Goal: Answer question/provide support: Share knowledge or assist other users

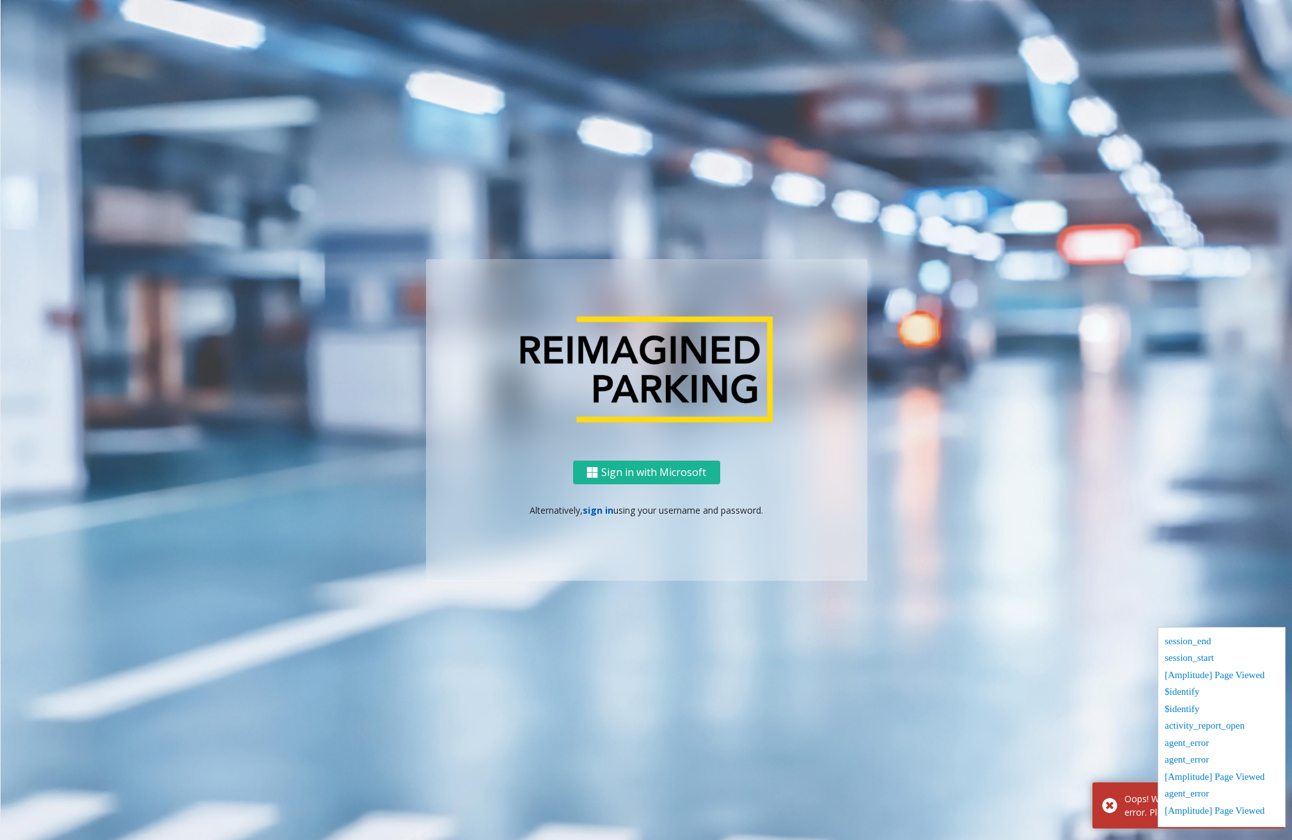
click at [604, 510] on link "sign in" at bounding box center [598, 510] width 31 height 12
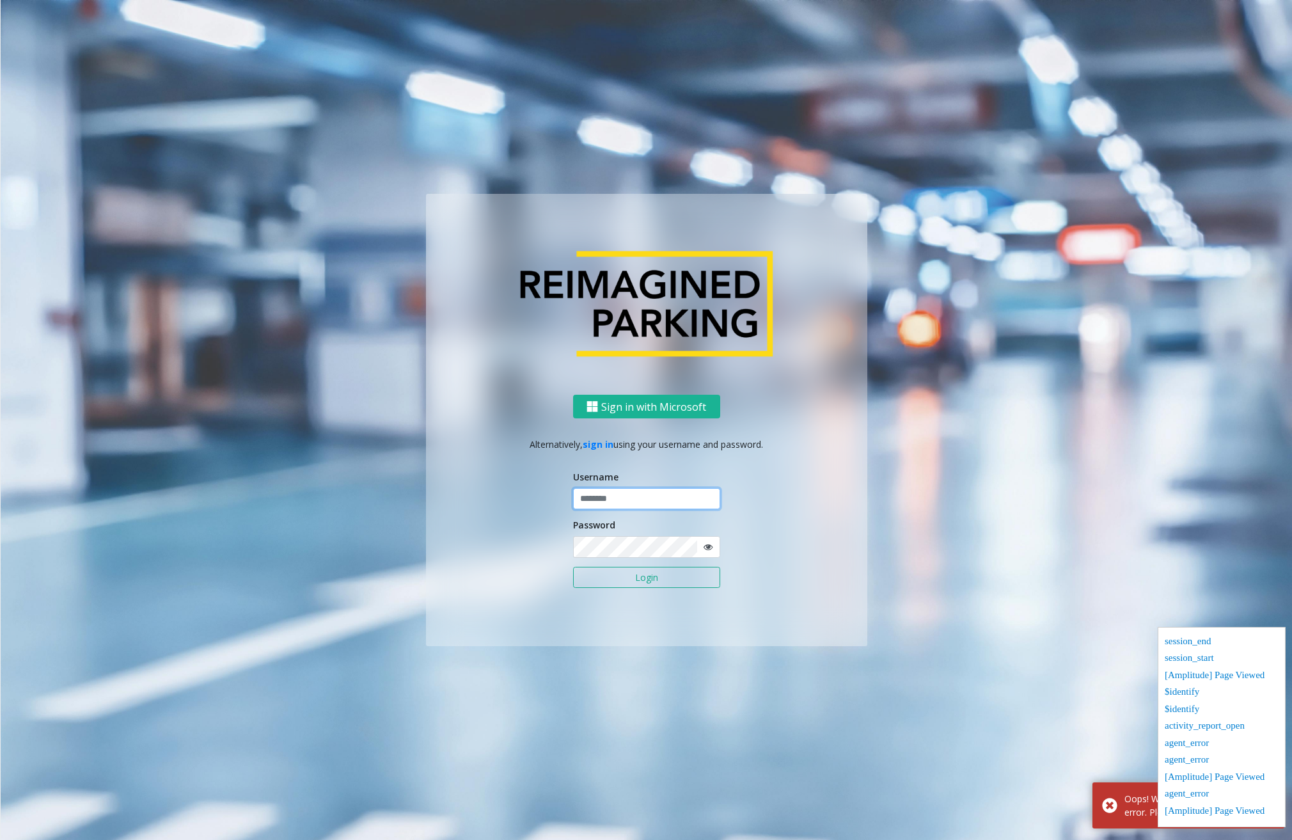
click at [631, 508] on input "text" at bounding box center [646, 499] width 147 height 22
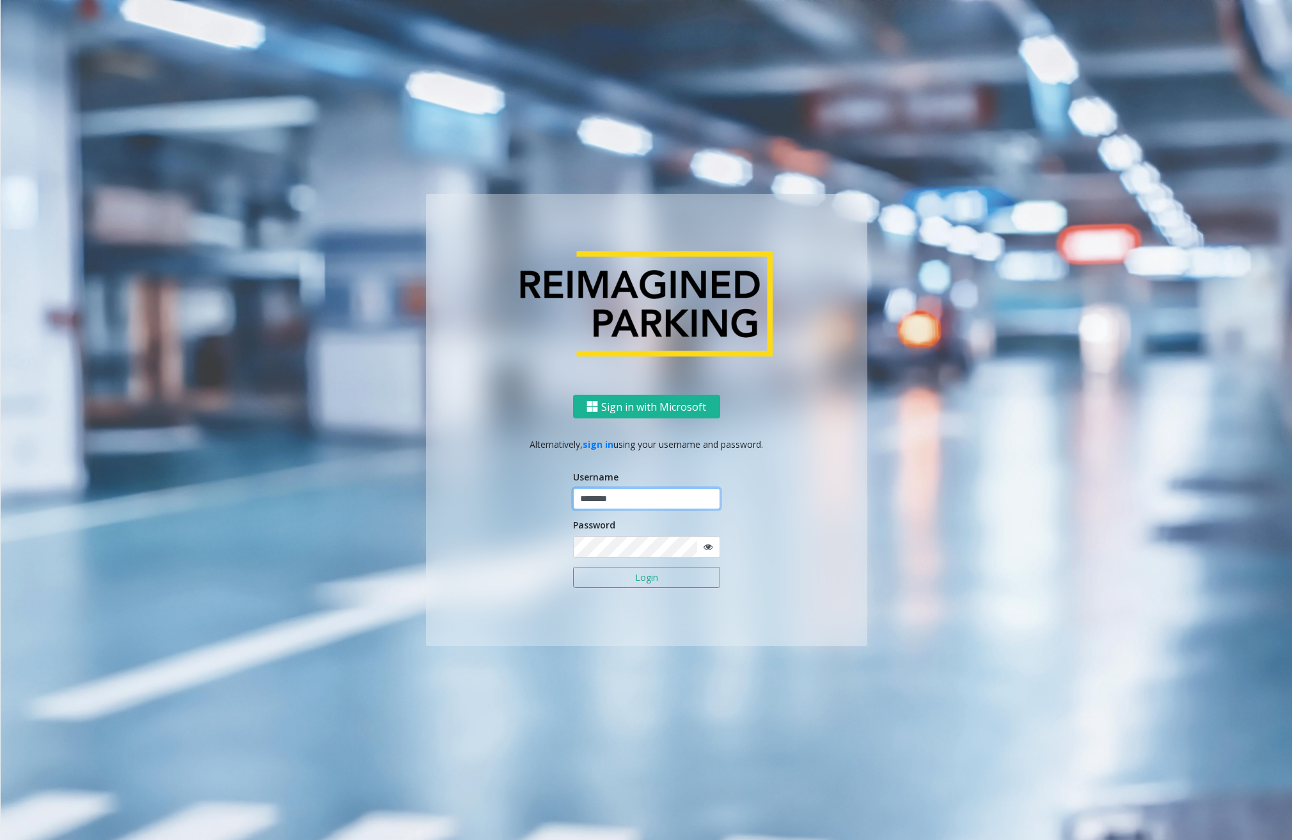
type input "********"
click at [709, 546] on icon at bounding box center [708, 546] width 9 height 9
click at [679, 578] on button "Login" at bounding box center [646, 578] width 147 height 22
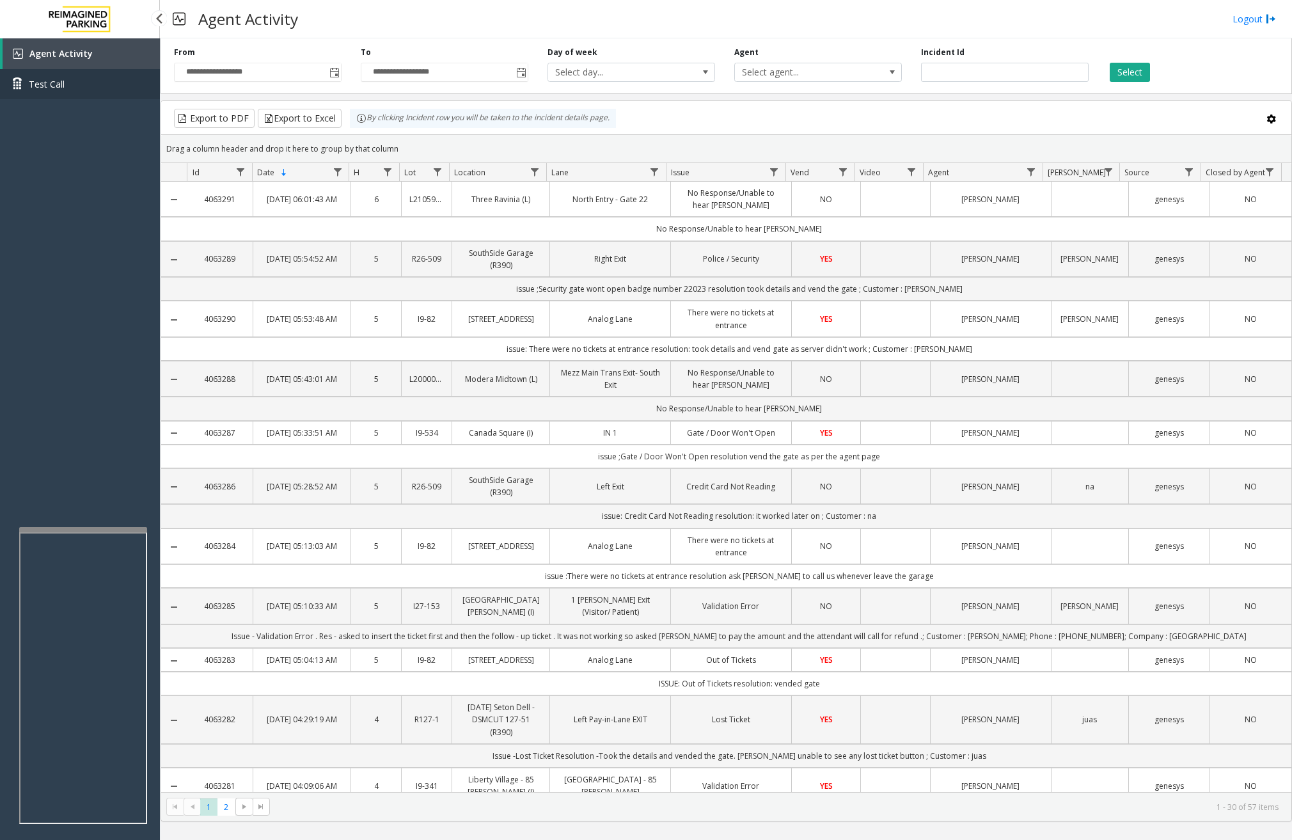
click at [109, 84] on link "Test Call" at bounding box center [80, 84] width 160 height 30
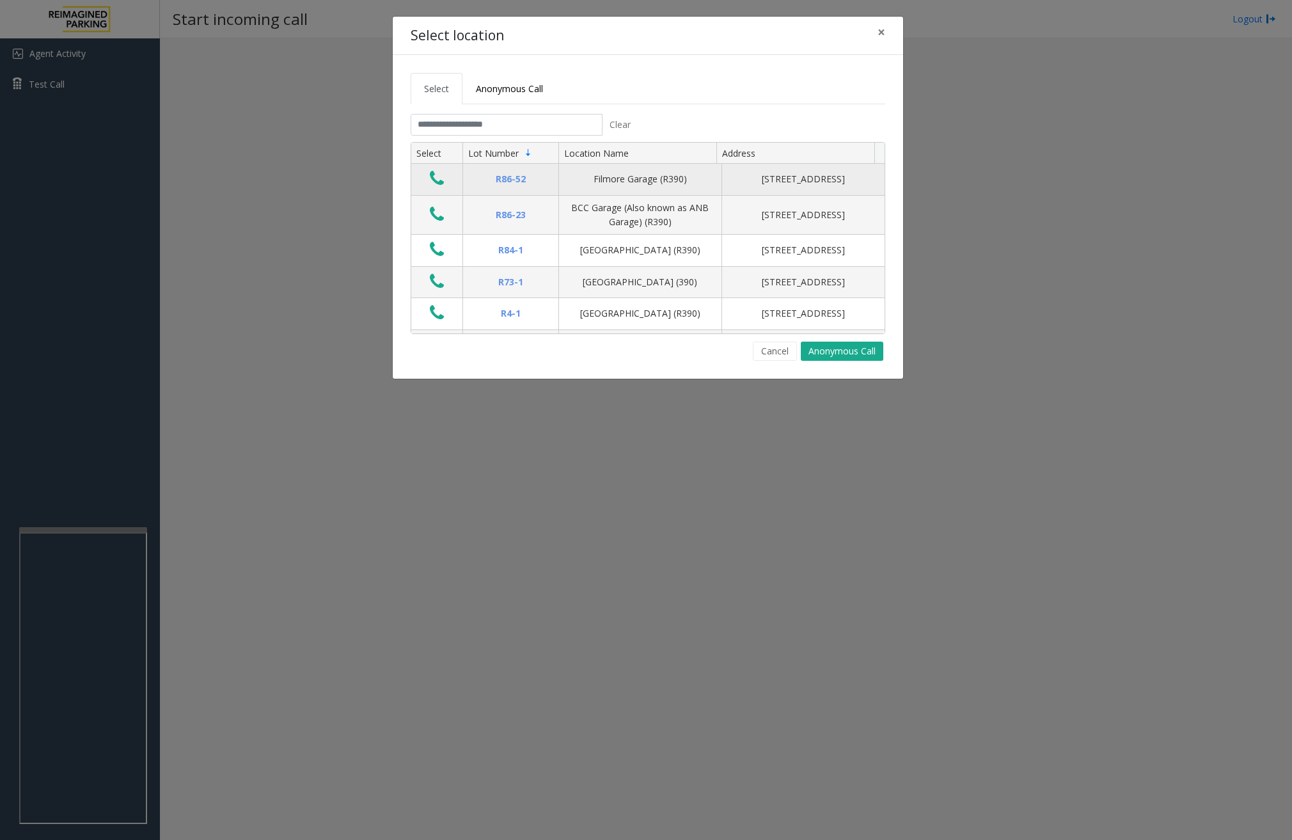
click at [430, 175] on icon "Data table" at bounding box center [437, 178] width 14 height 18
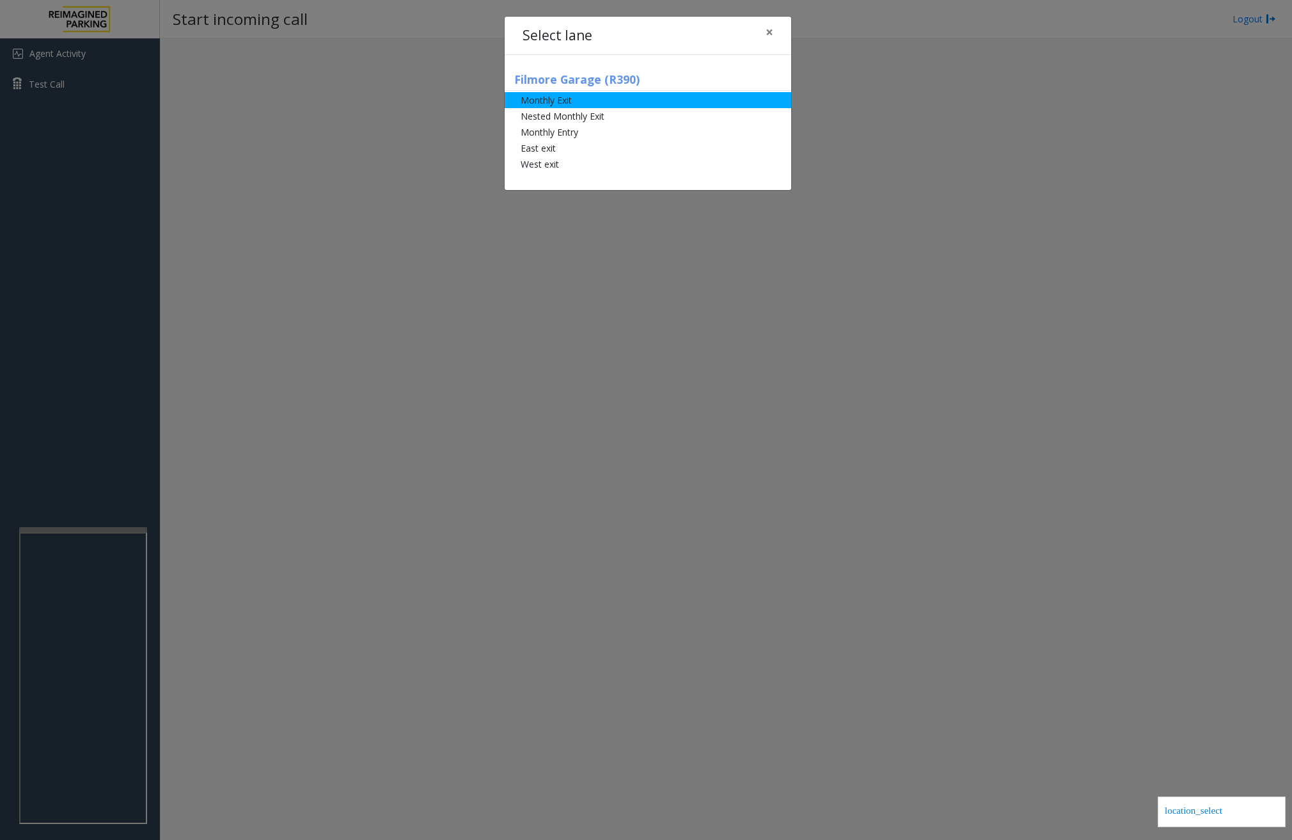
click at [533, 102] on li "Monthly Exit" at bounding box center [648, 100] width 287 height 16
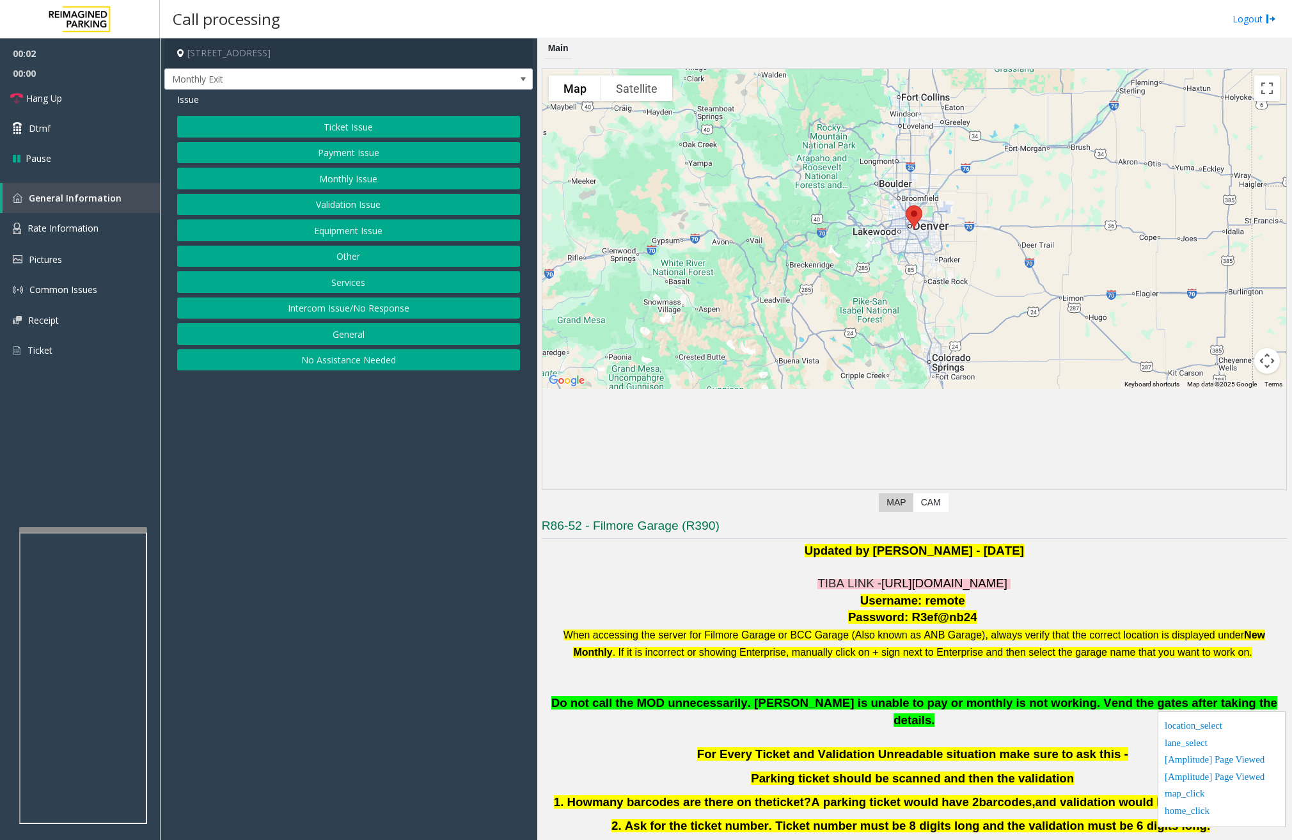
click at [929, 501] on label "CAM" at bounding box center [930, 502] width 35 height 19
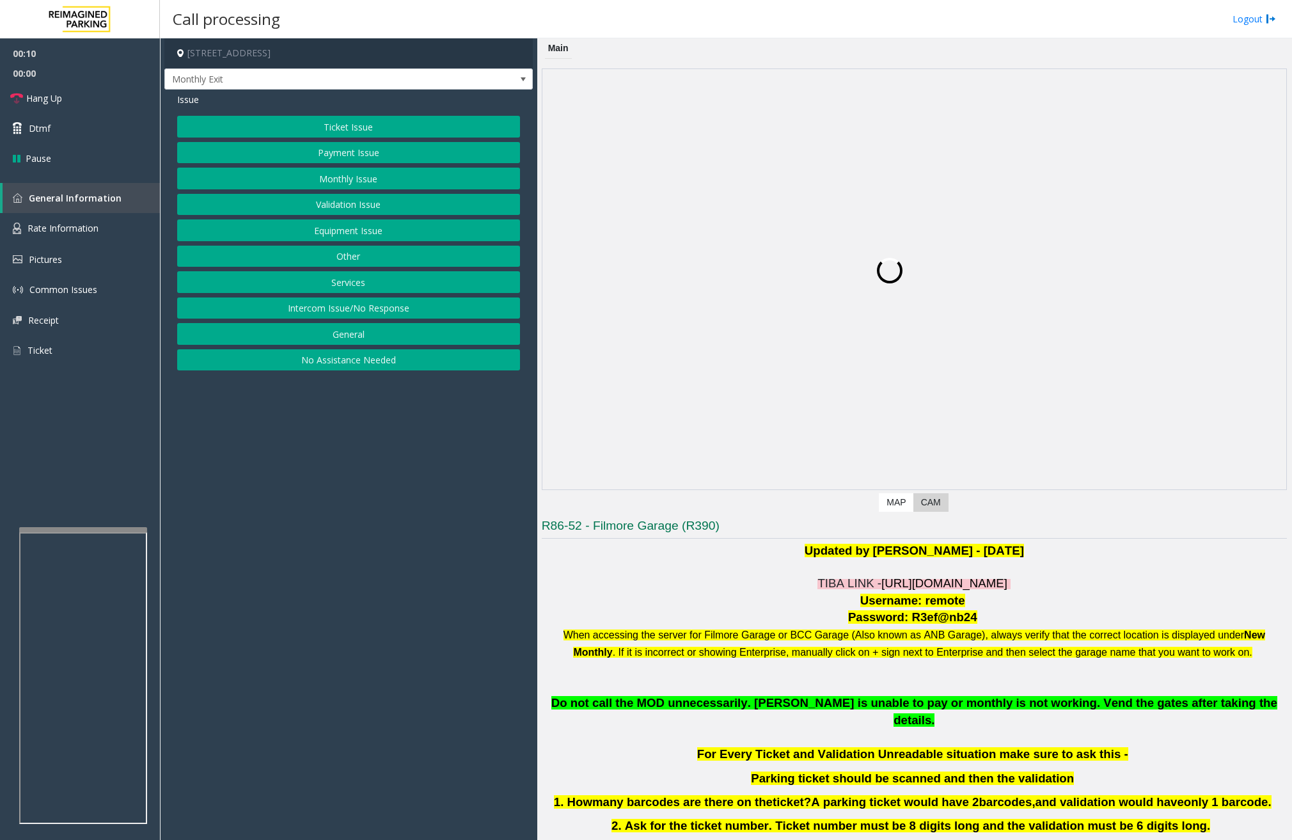
click at [375, 136] on button "Ticket Issue" at bounding box center [348, 127] width 343 height 22
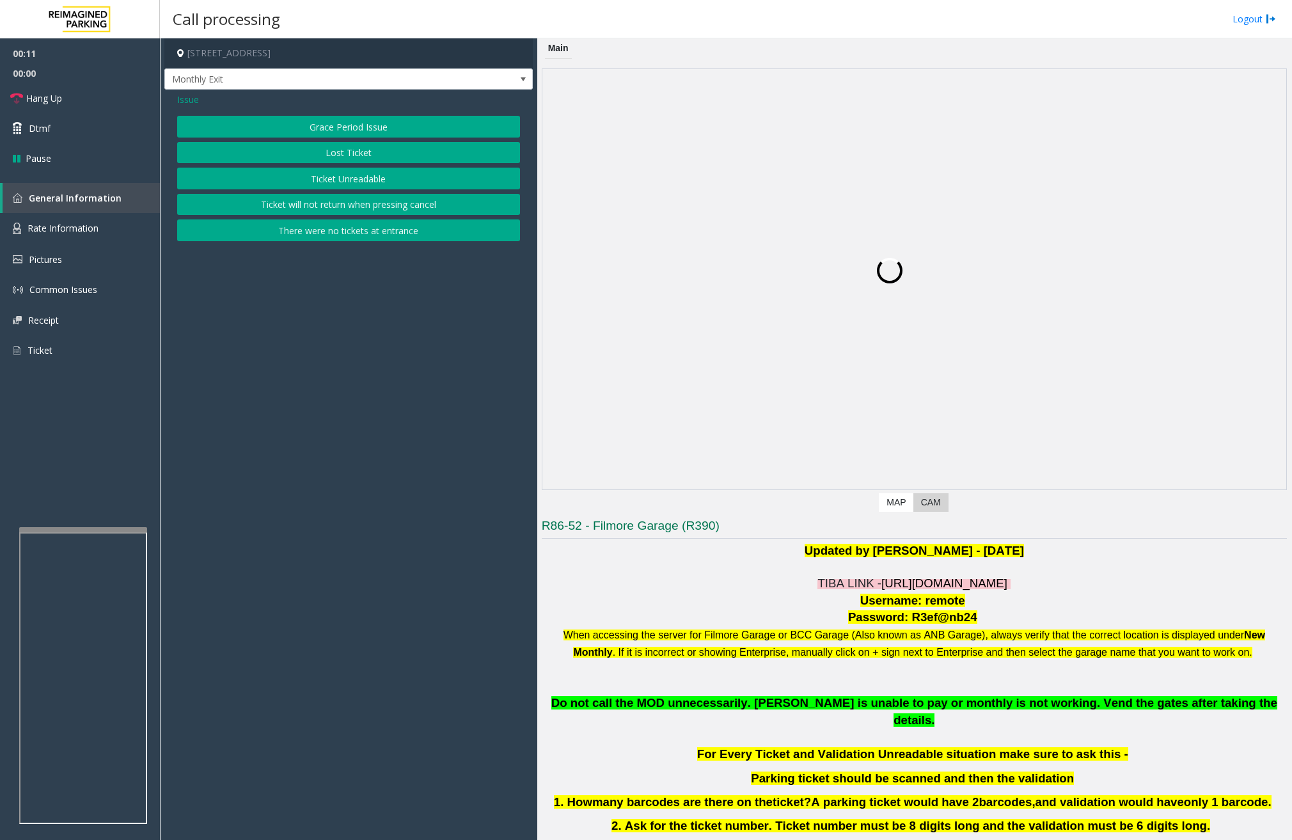
click at [366, 175] on button "Ticket Unreadable" at bounding box center [348, 179] width 343 height 22
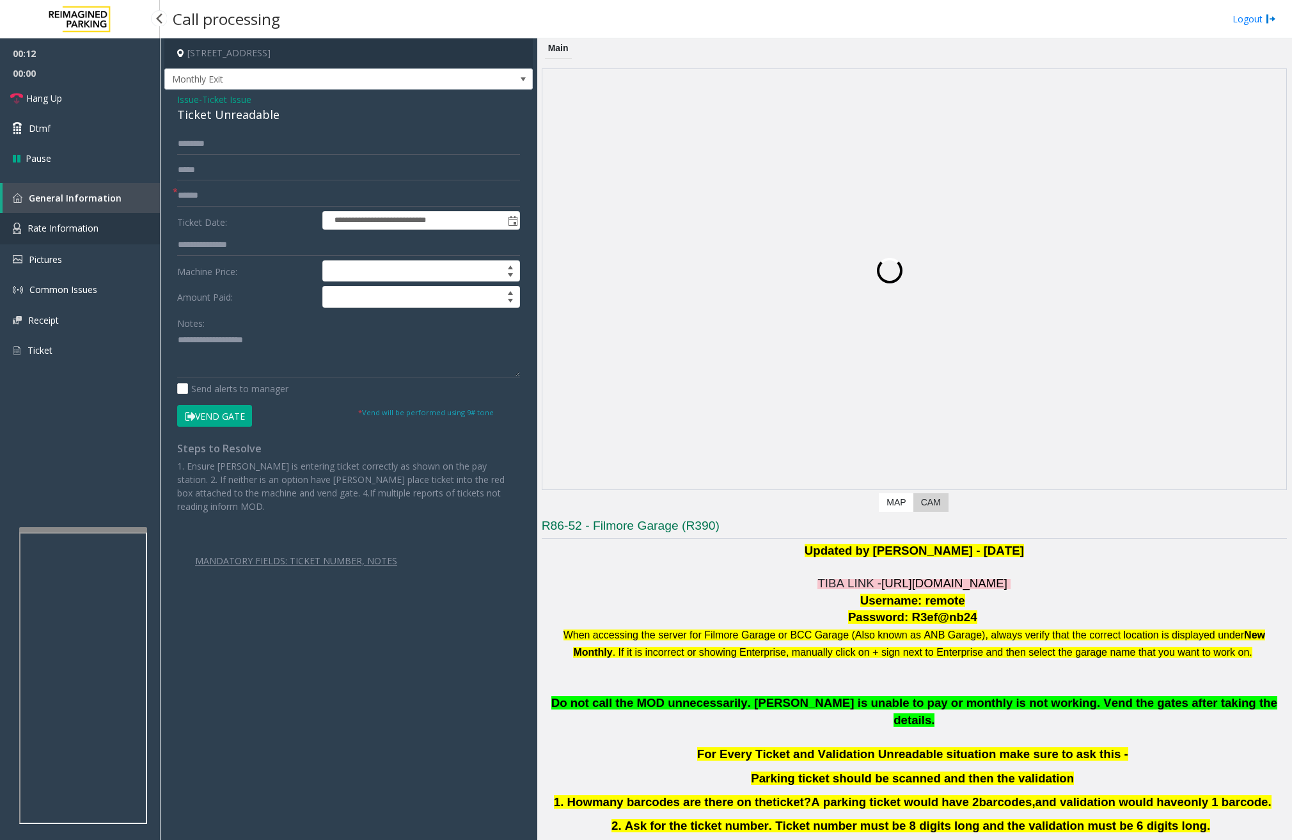
click at [102, 224] on link "Rate Information" at bounding box center [80, 228] width 160 height 31
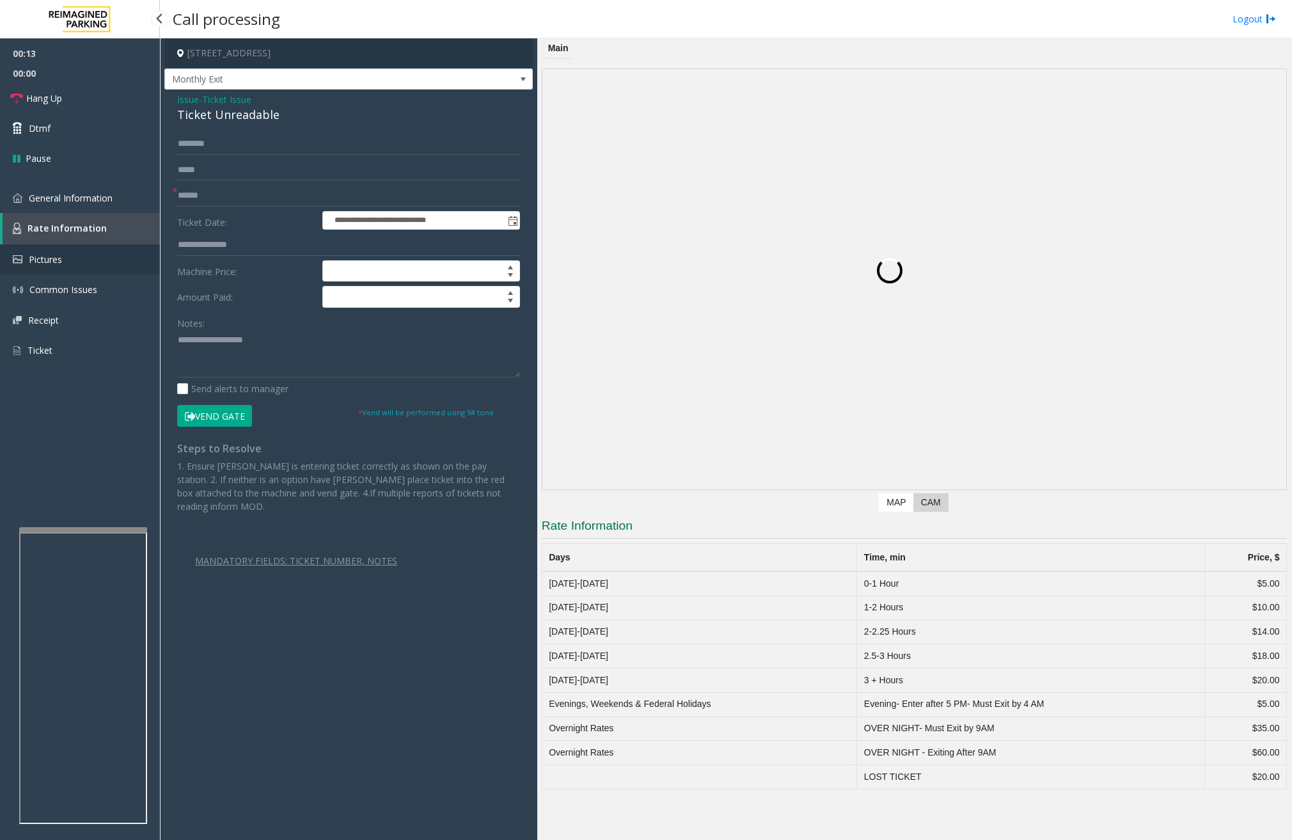
click at [90, 258] on link "Pictures" at bounding box center [80, 259] width 160 height 30
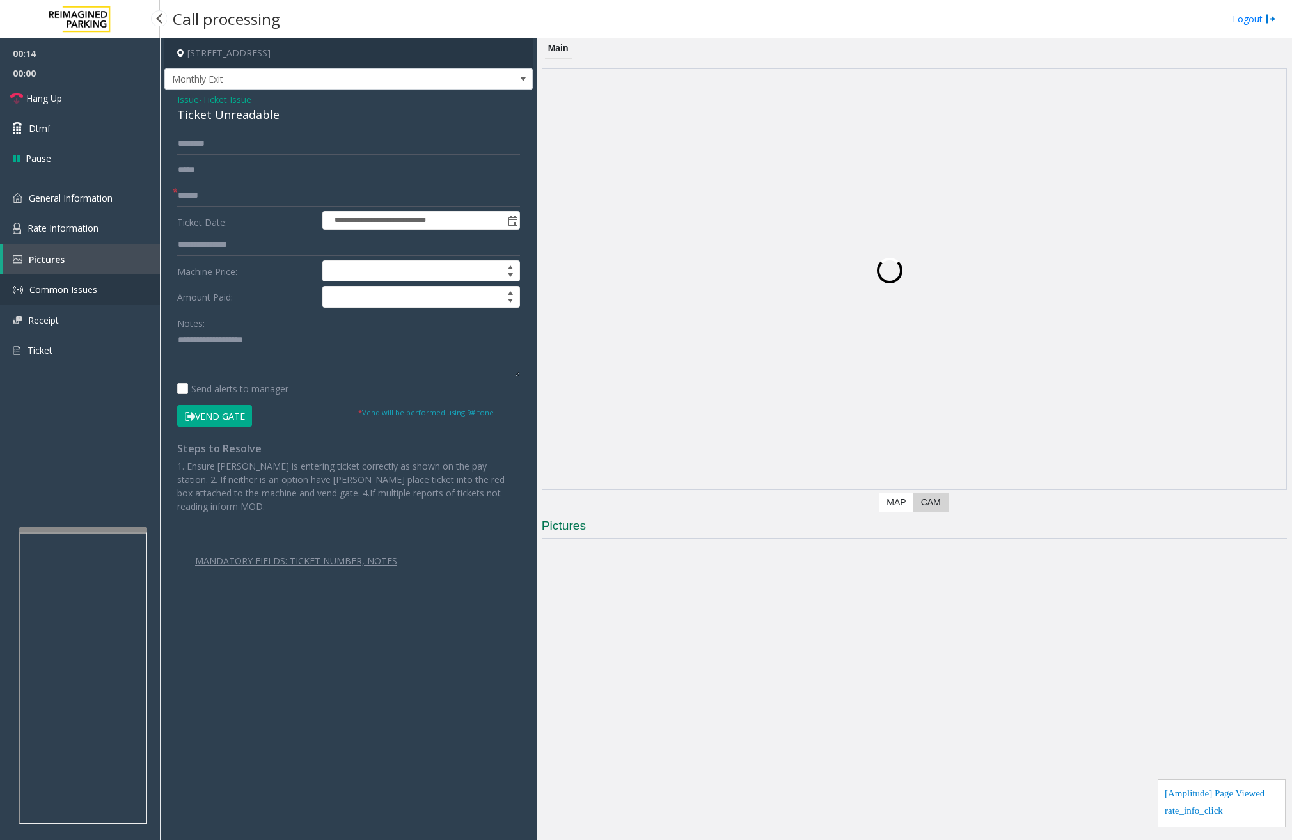
click at [86, 293] on span "Common Issues" at bounding box center [63, 289] width 68 height 12
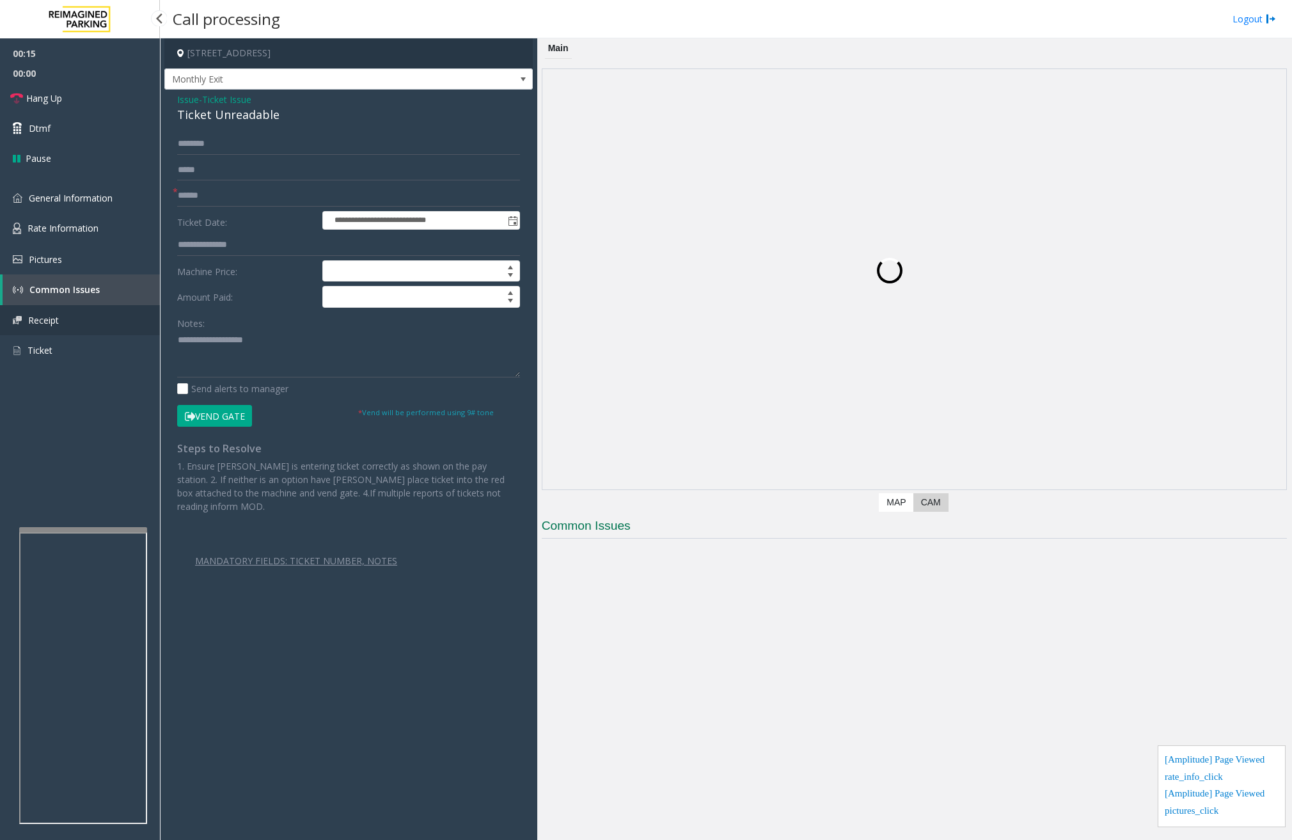
click at [84, 319] on link "Receipt" at bounding box center [80, 320] width 160 height 30
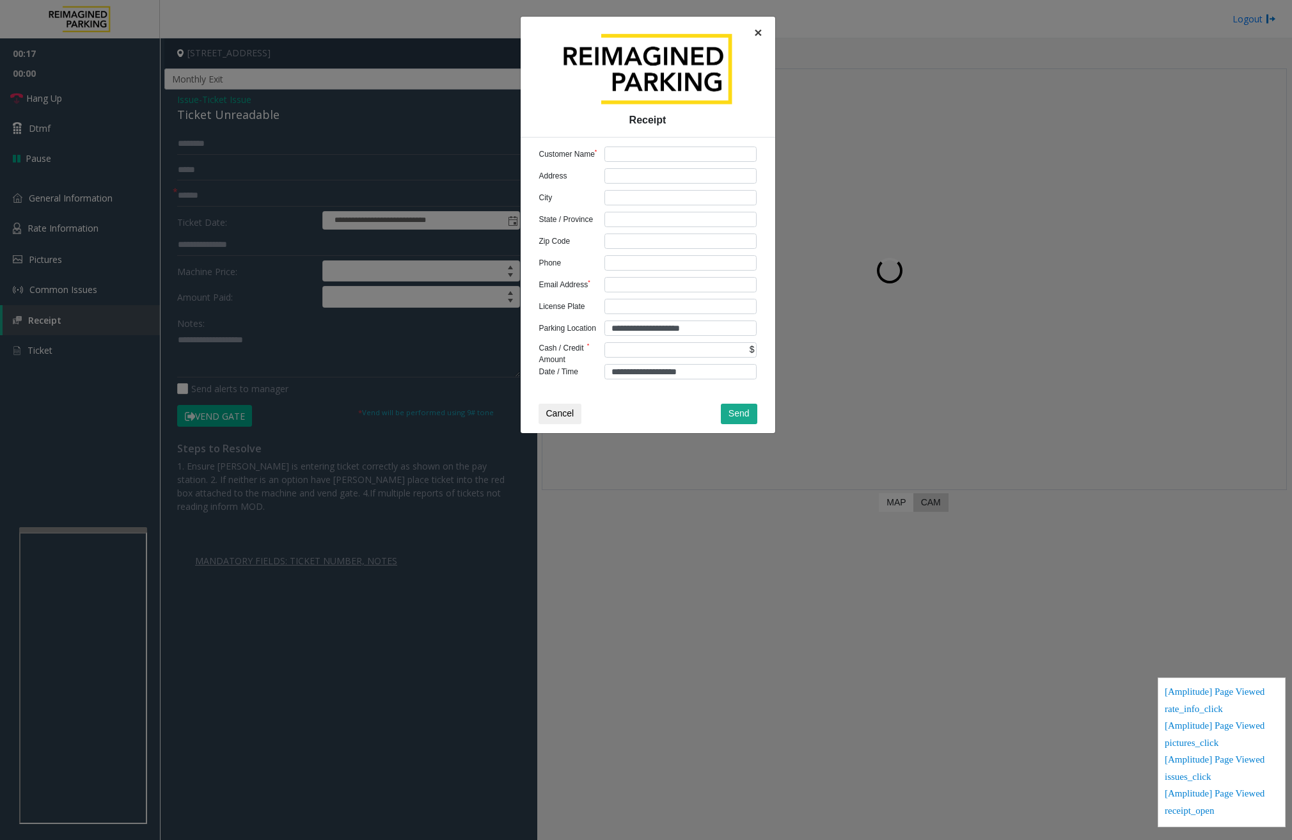
click at [760, 30] on span "×" at bounding box center [758, 32] width 8 height 15
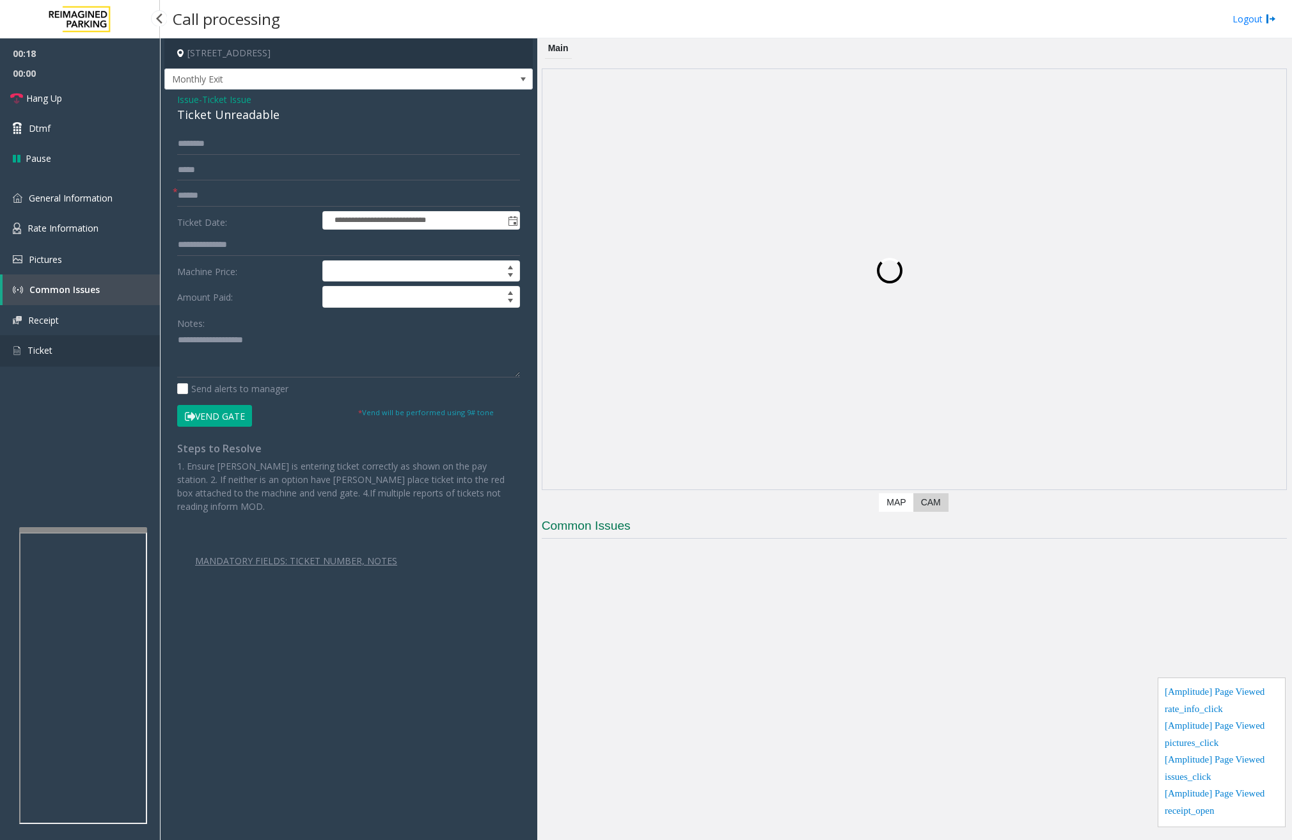
click at [81, 348] on link "Ticket" at bounding box center [80, 350] width 160 height 31
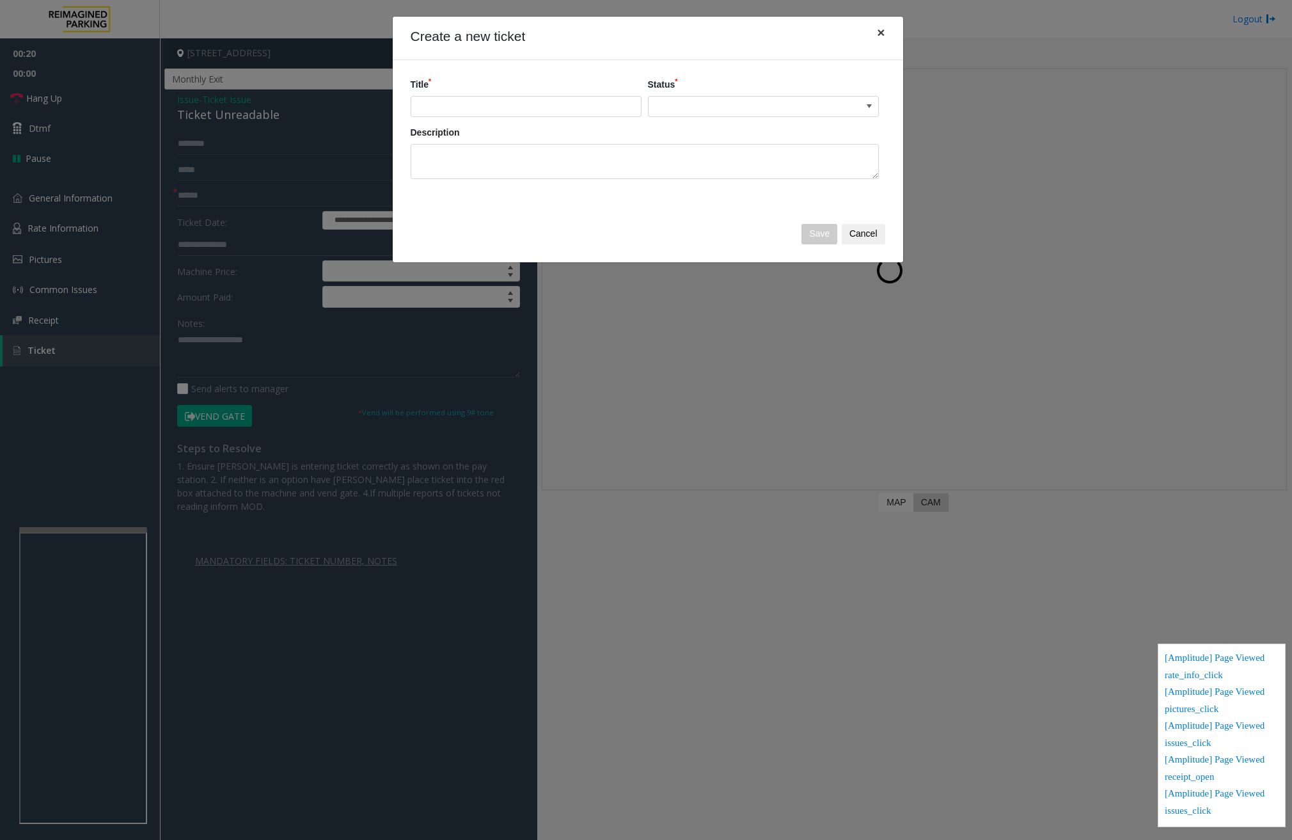
click at [890, 31] on button "×" at bounding box center [881, 32] width 26 height 31
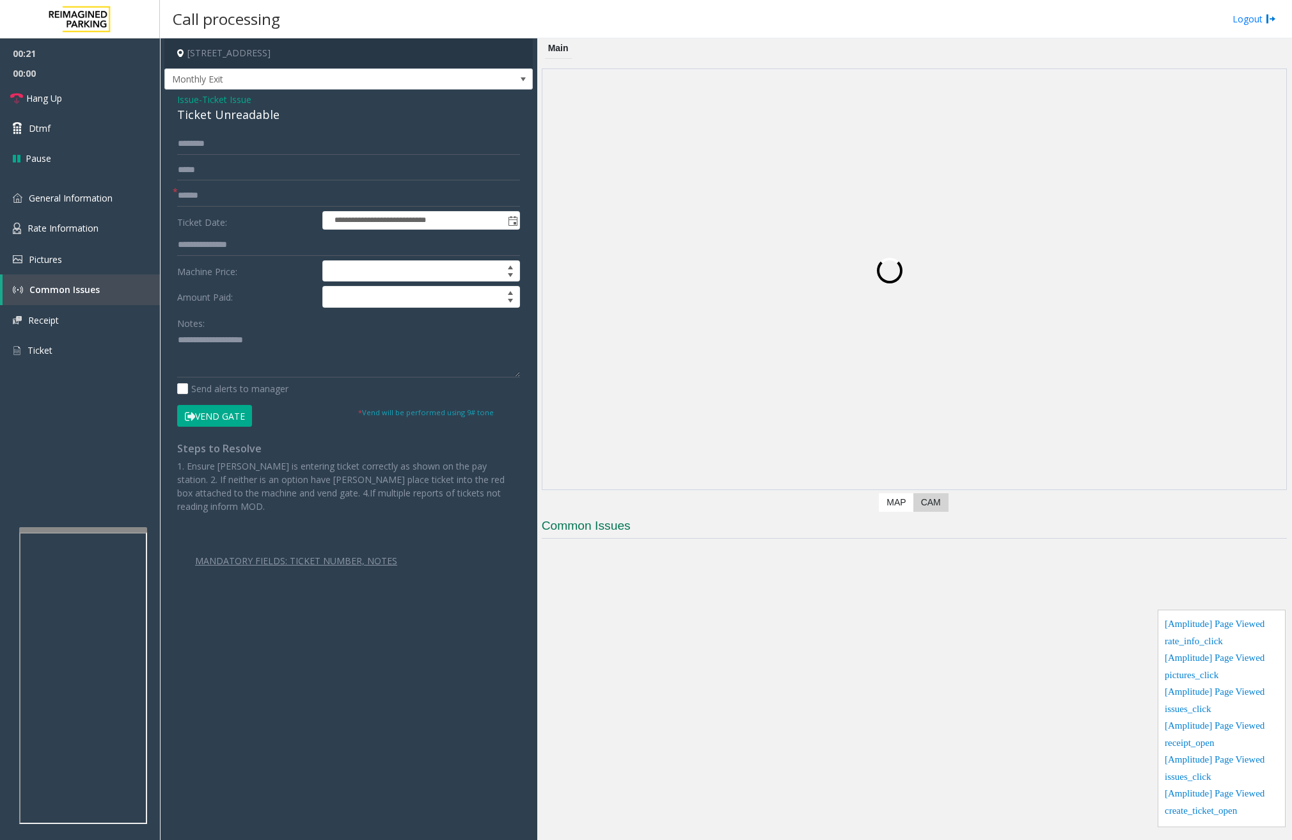
click at [905, 507] on label "Map" at bounding box center [896, 502] width 35 height 19
